Goal: Task Accomplishment & Management: Use online tool/utility

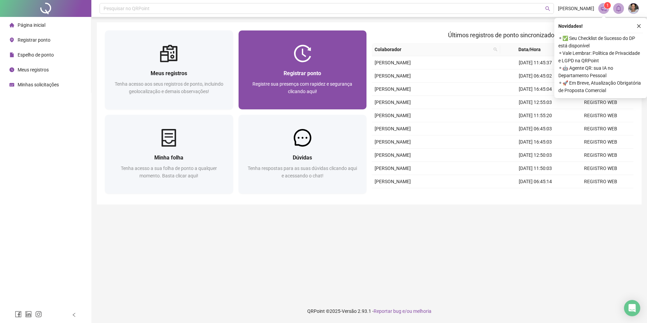
click at [312, 93] on span "Registre sua presença com rapidez e segurança clicando aqui!" at bounding box center [303, 87] width 100 height 13
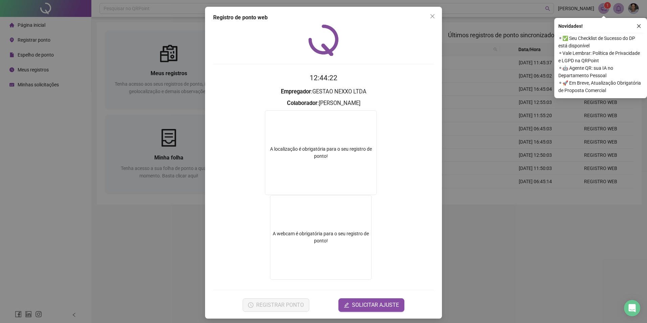
drag, startPoint x: 434, startPoint y: 18, endPoint x: 568, endPoint y: 50, distance: 138.0
click at [434, 18] on span "Close" at bounding box center [432, 16] width 11 height 5
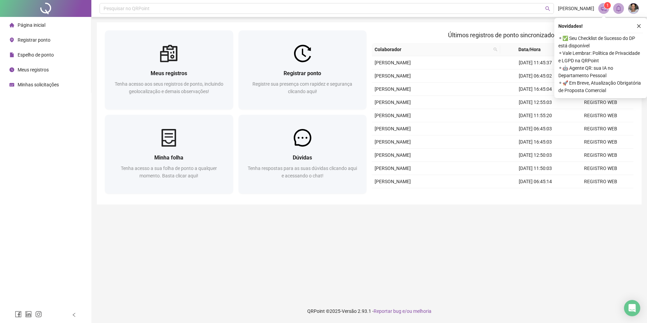
click at [634, 29] on div "Novidades !" at bounding box center [601, 26] width 85 height 8
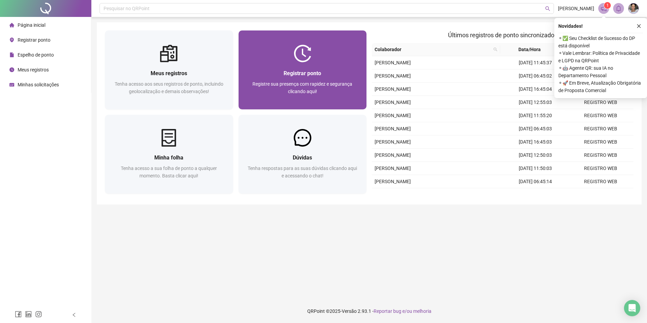
click at [299, 64] on div "Registrar ponto Registre sua presença com rapidez e segurança clicando aqui!" at bounding box center [303, 85] width 128 height 47
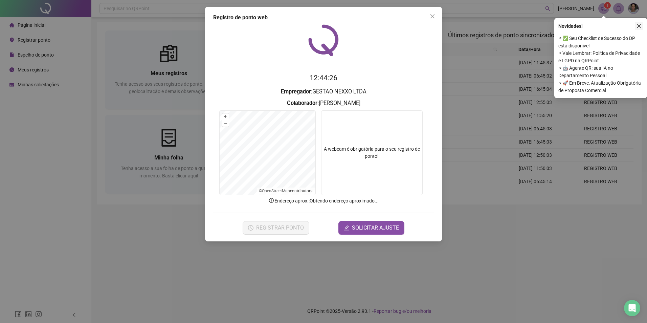
click at [636, 26] on button "button" at bounding box center [639, 26] width 8 height 8
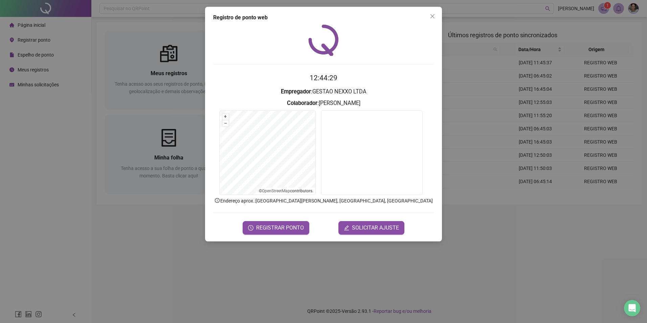
click at [424, 13] on div "Registro de ponto web 12:44:29 Empregador : GESTAO NEXXO LTDA Colaborador : [PE…" at bounding box center [323, 124] width 237 height 235
click at [434, 14] on icon "close" at bounding box center [432, 16] width 5 height 5
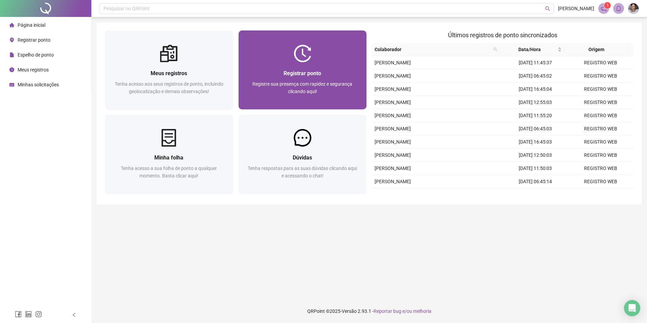
click at [299, 78] on div "Registrar ponto" at bounding box center [303, 73] width 112 height 8
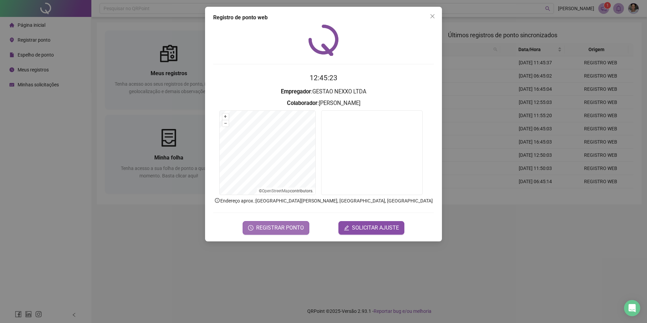
click at [292, 229] on span "REGISTRAR PONTO" at bounding box center [280, 228] width 48 height 8
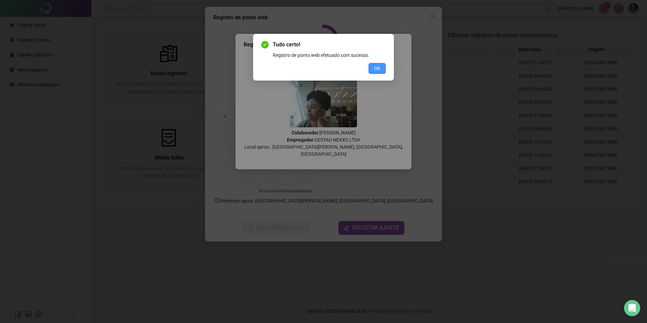
click at [380, 72] on span "OK" at bounding box center [377, 68] width 6 height 7
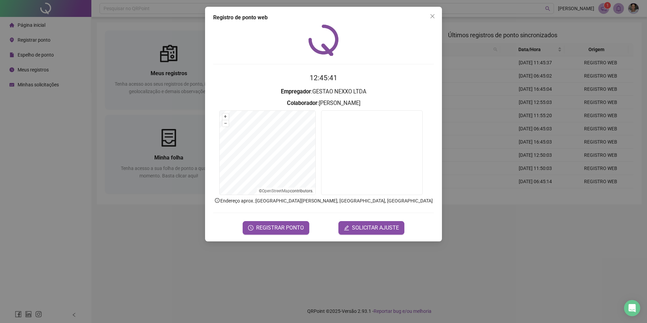
drag, startPoint x: 432, startPoint y: 17, endPoint x: 410, endPoint y: 23, distance: 22.7
click at [433, 17] on icon "close" at bounding box center [432, 16] width 5 height 5
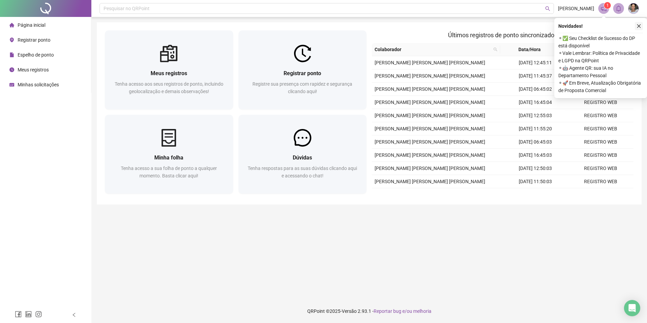
click at [644, 25] on div "Novidades ! ⚬ ✅ Seu Checklist de Sucesso do DP está disponível ⚬ Vale Lembrar: …" at bounding box center [601, 58] width 93 height 80
click at [642, 25] on button "button" at bounding box center [639, 26] width 8 height 8
